Goal: Task Accomplishment & Management: Use online tool/utility

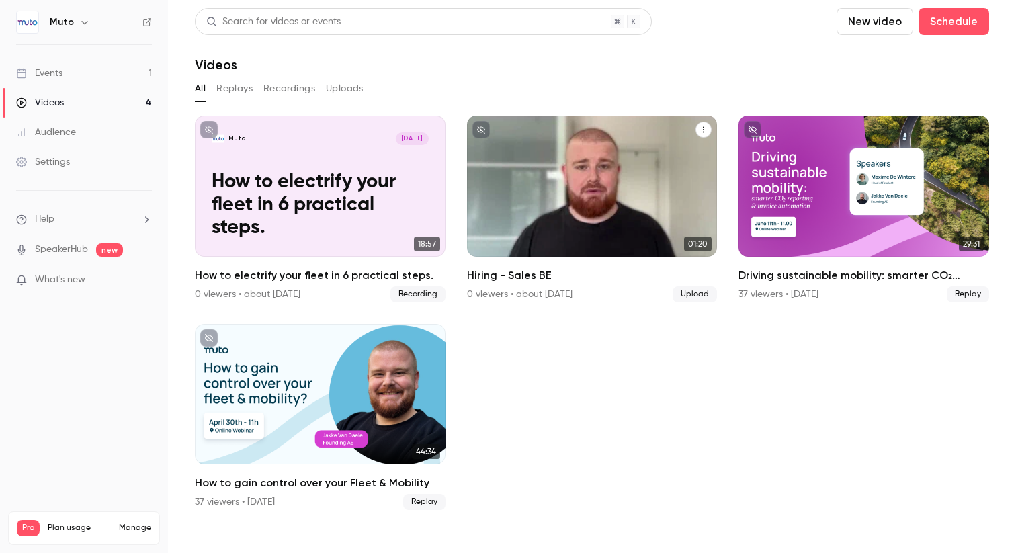
click at [611, 188] on div "Muto [DATE] Hiring - Sales BE" at bounding box center [592, 186] width 251 height 141
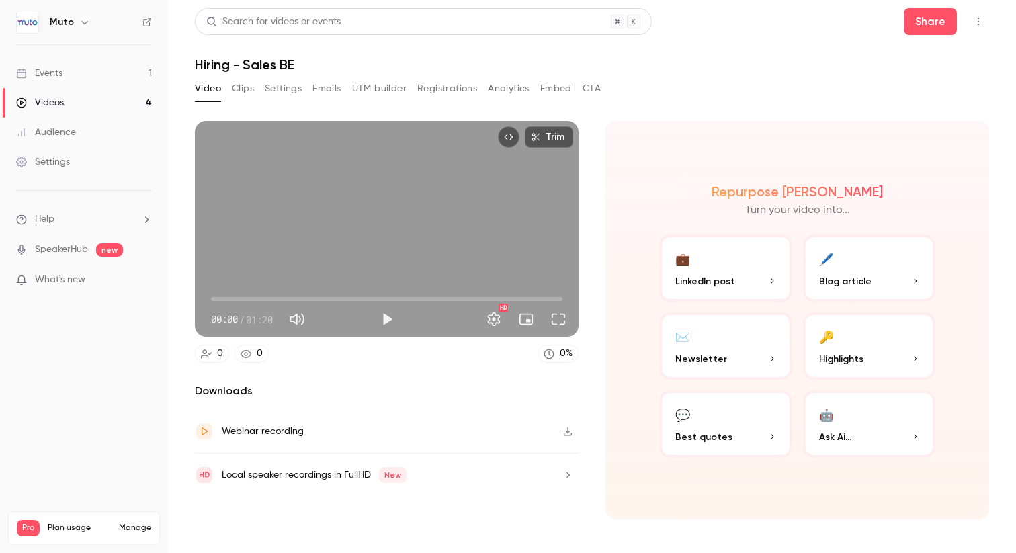
click at [246, 91] on button "Clips" at bounding box center [243, 89] width 22 height 22
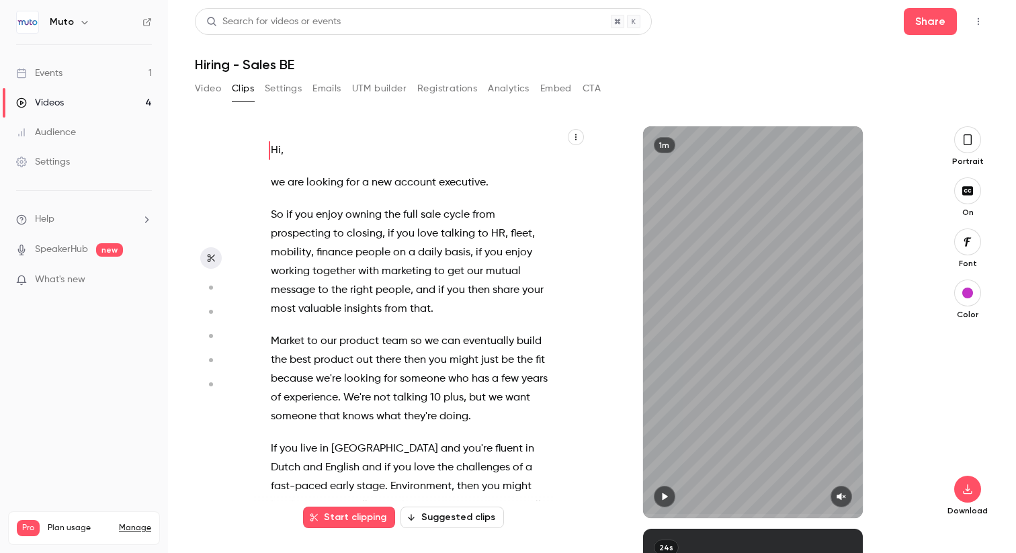
click at [972, 145] on icon "button" at bounding box center [967, 139] width 11 height 15
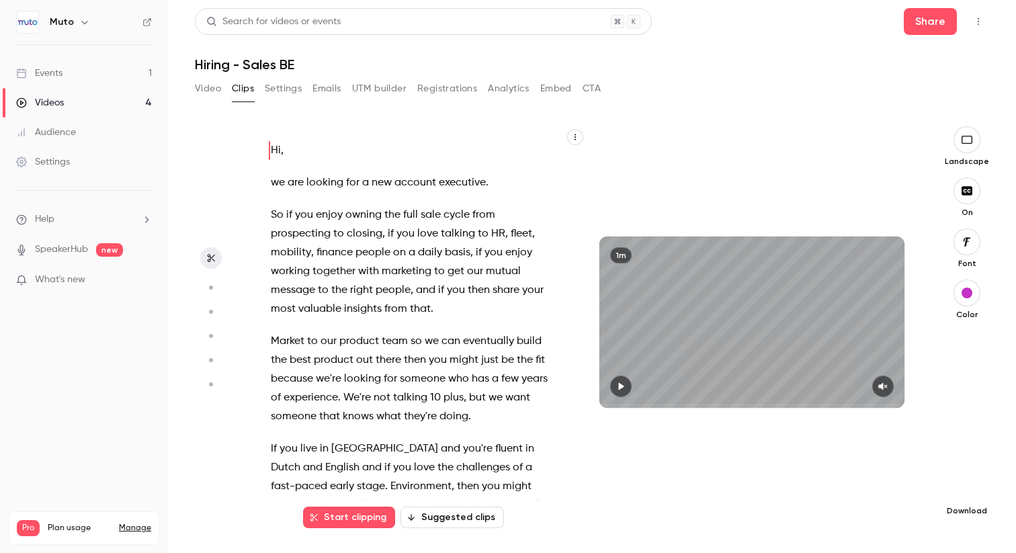
click at [969, 484] on icon "button" at bounding box center [967, 489] width 16 height 11
click at [876, 482] on span "High quality requires longer processing" at bounding box center [866, 476] width 153 height 13
